Goal: Information Seeking & Learning: Learn about a topic

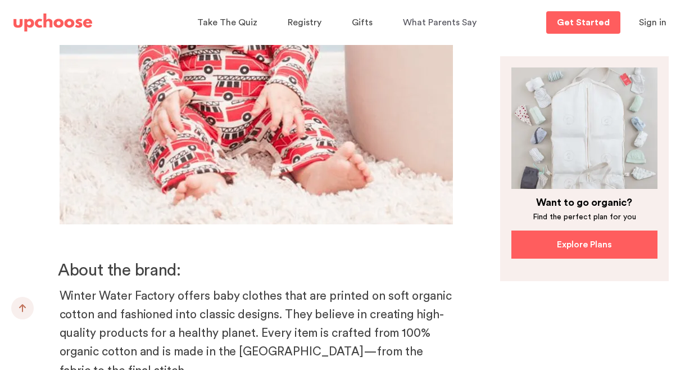
scroll to position [9239, 0]
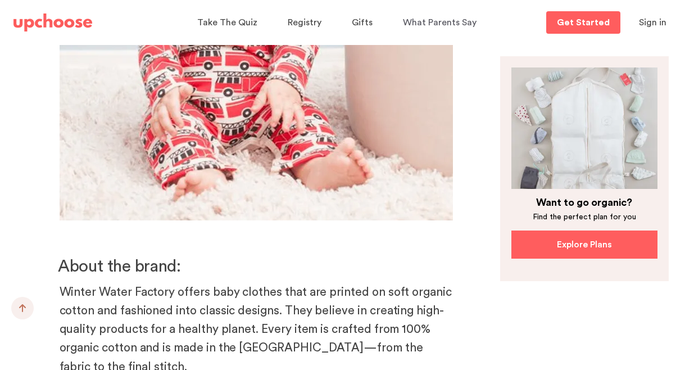
click at [367, 256] on h3 "About the brand:" at bounding box center [255, 267] width 395 height 22
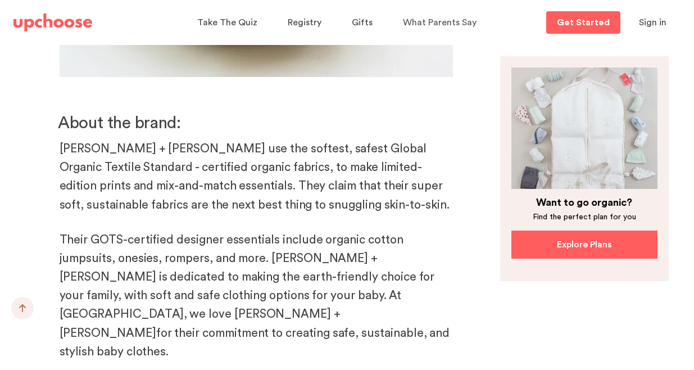
scroll to position [8585, 0]
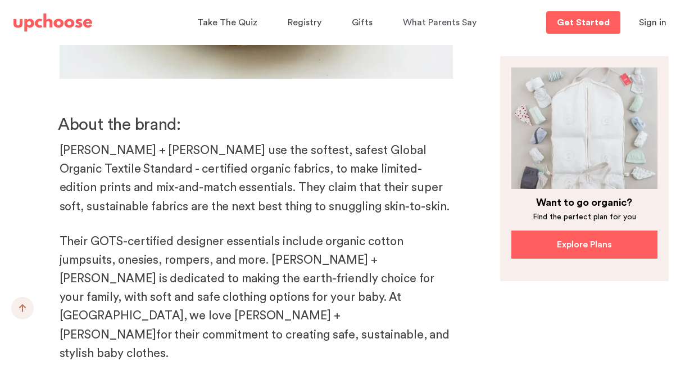
click at [291, 310] on link "we love [PERSON_NAME] + [PERSON_NAME]" at bounding box center [200, 325] width 281 height 30
